Goal: Obtain resource: Obtain resource

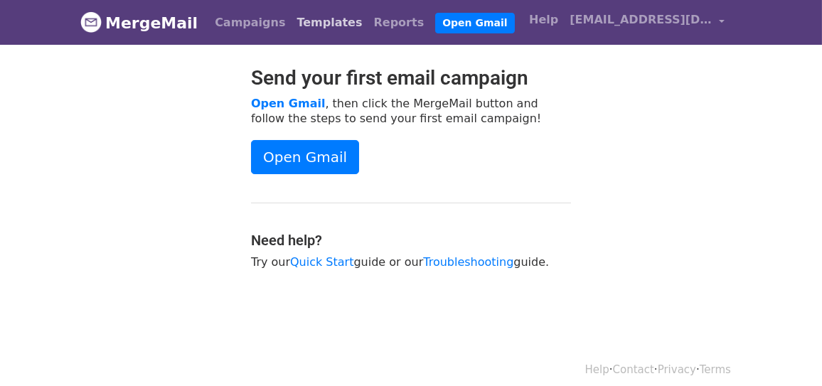
click at [314, 26] on link "Templates" at bounding box center [329, 23] width 77 height 28
click at [317, 24] on link "Templates" at bounding box center [329, 23] width 77 height 28
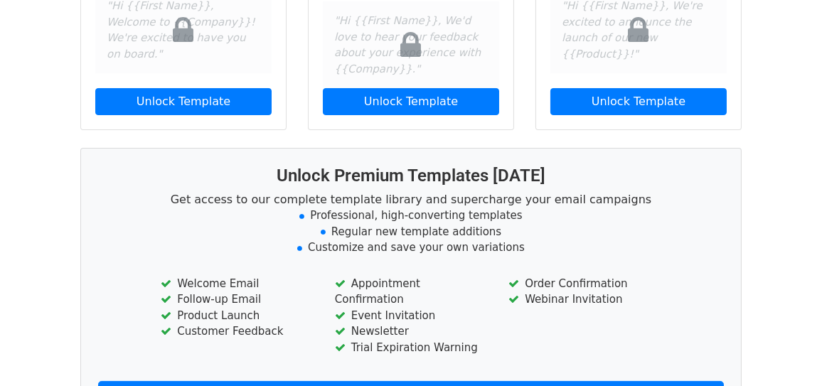
scroll to position [31, 0]
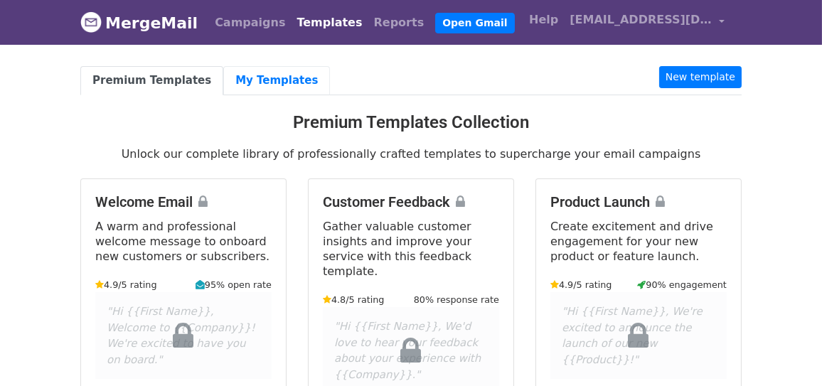
click at [271, 82] on link "My Templates" at bounding box center [276, 80] width 107 height 29
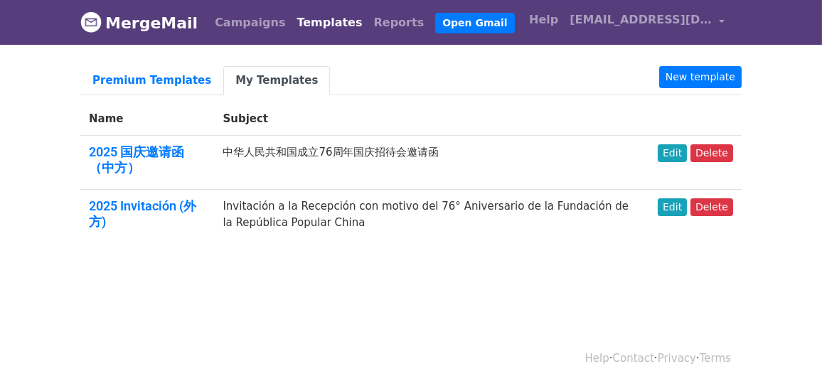
click at [317, 216] on td "Invitación a la Recepción con motivo del 76° Aniversario de la Fundación de la …" at bounding box center [431, 217] width 435 height 54
drag, startPoint x: 366, startPoint y: 230, endPoint x: 218, endPoint y: 202, distance: 149.9
click at [219, 202] on td "Invitación a la Recepción con motivo del 76° Aniversario de la Fundación de la …" at bounding box center [431, 217] width 435 height 54
copy td "Invitación a la Recepción con motivo del 76° Aniversario de la Fundación de la …"
